Goal: Task Accomplishment & Management: Manage account settings

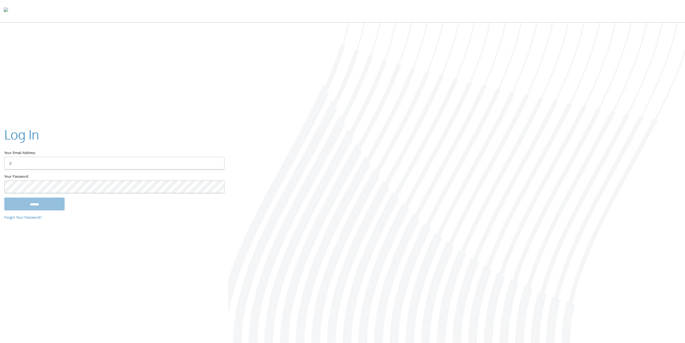
type input "**********"
click at [25, 204] on input "******" at bounding box center [34, 204] width 60 height 13
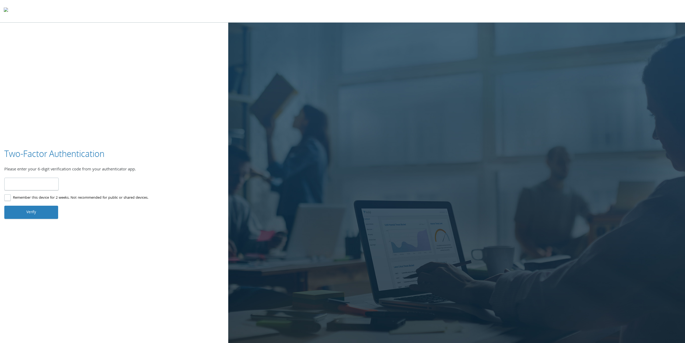
click at [37, 184] on input "number" at bounding box center [31, 184] width 54 height 13
type input "******"
